Goal: Find specific page/section: Find specific page/section

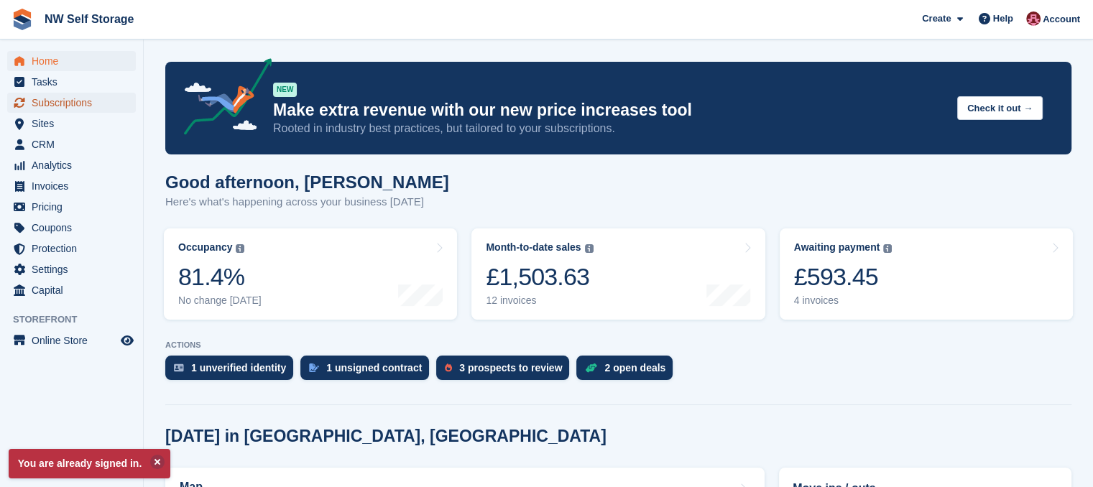
click at [77, 101] on span "Subscriptions" at bounding box center [75, 103] width 86 height 20
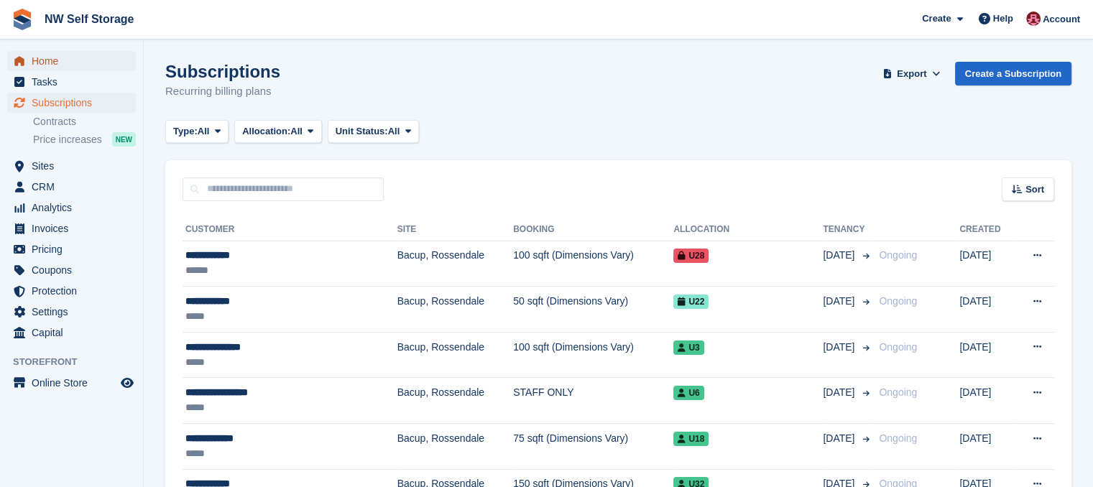
click at [57, 57] on span "Home" at bounding box center [75, 61] width 86 height 20
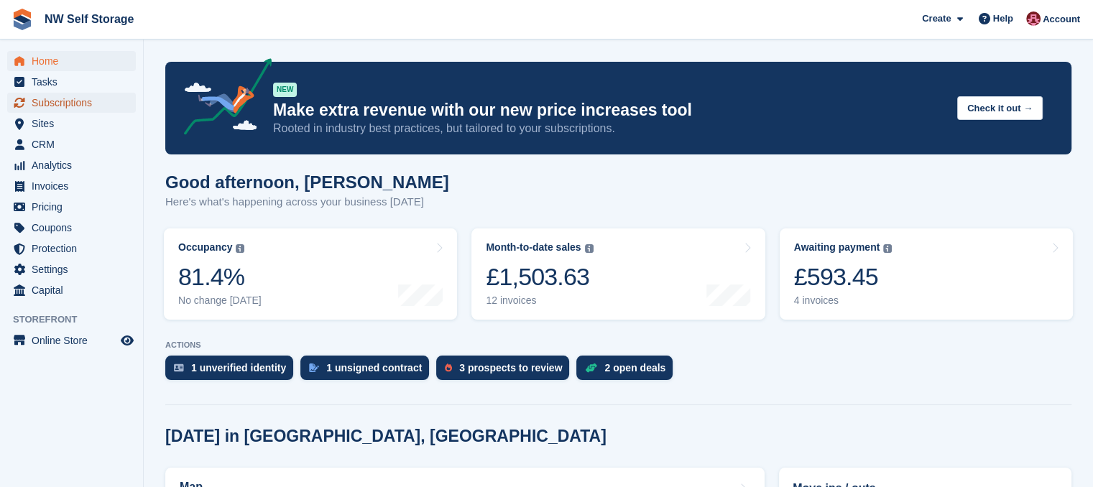
click at [66, 107] on span "Subscriptions" at bounding box center [75, 103] width 86 height 20
